Goal: Obtain resource: Download file/media

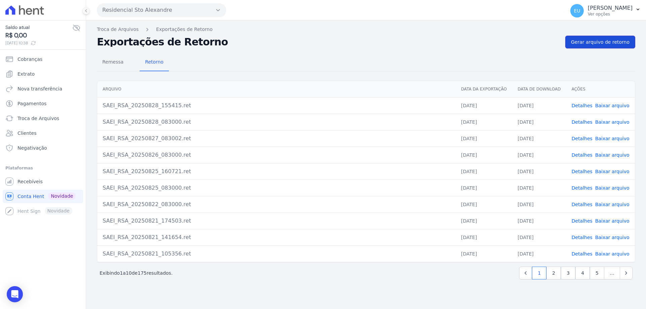
click at [600, 40] on span "Gerar arquivo de retorno" at bounding box center [600, 42] width 59 height 7
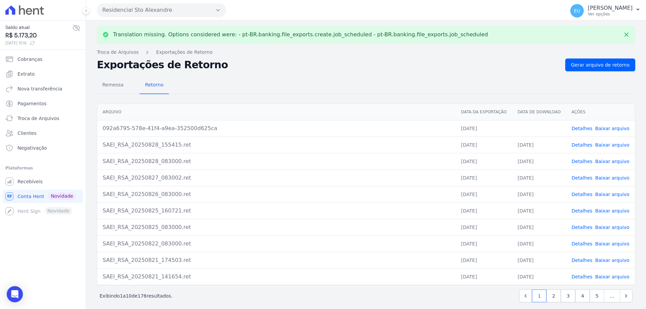
click at [575, 128] on link "Detalhes" at bounding box center [581, 128] width 21 height 5
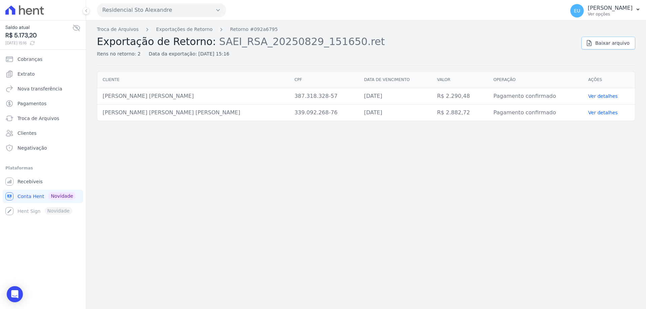
click at [615, 43] on span "Baixar arquivo" at bounding box center [612, 43] width 34 height 7
click at [121, 28] on link "Troca de Arquivos" at bounding box center [118, 29] width 42 height 7
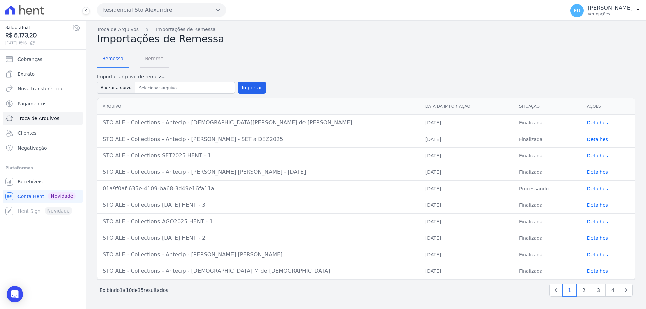
click at [149, 58] on span "Retorno" at bounding box center [154, 58] width 27 height 13
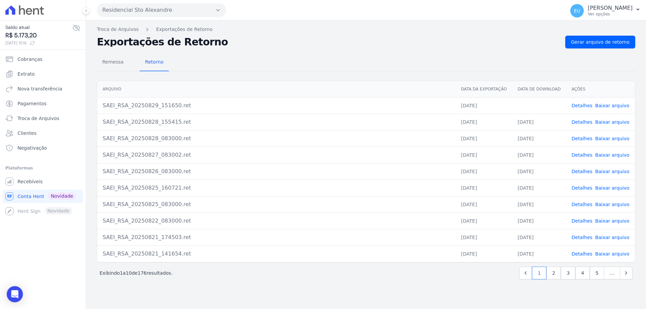
click at [605, 105] on link "Baixar arquivo" at bounding box center [612, 105] width 34 height 5
click at [39, 120] on span "Troca de Arquivos" at bounding box center [38, 118] width 42 height 7
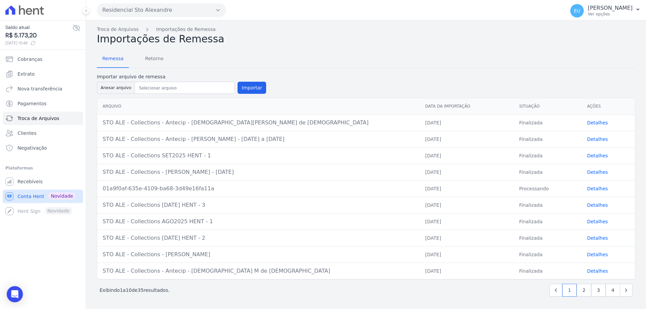
click at [35, 196] on span "Conta Hent" at bounding box center [30, 196] width 27 height 7
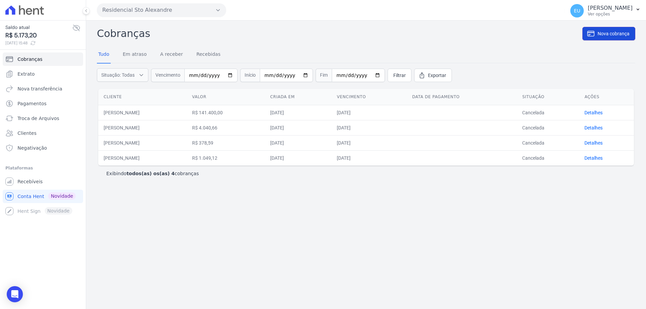
click at [613, 33] on span "Nova cobrança" at bounding box center [613, 33] width 32 height 7
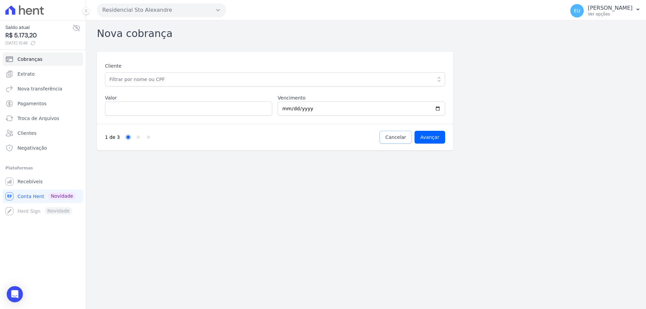
click at [400, 138] on span "Cancelar" at bounding box center [395, 137] width 21 height 7
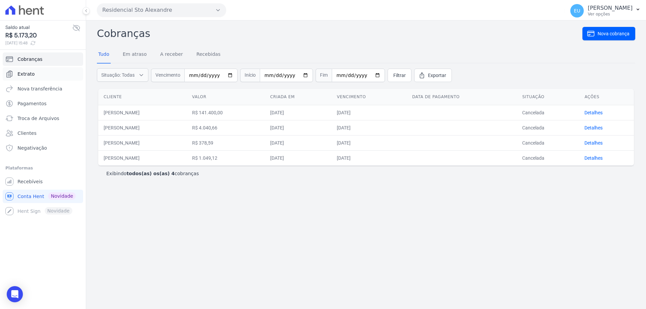
click at [28, 72] on span "Extrato" at bounding box center [25, 74] width 17 height 7
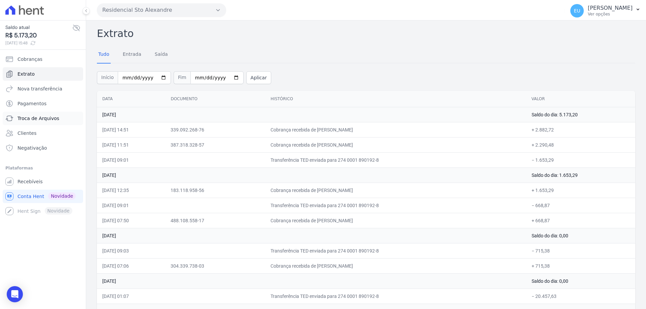
click at [33, 118] on span "Troca de Arquivos" at bounding box center [38, 118] width 42 height 7
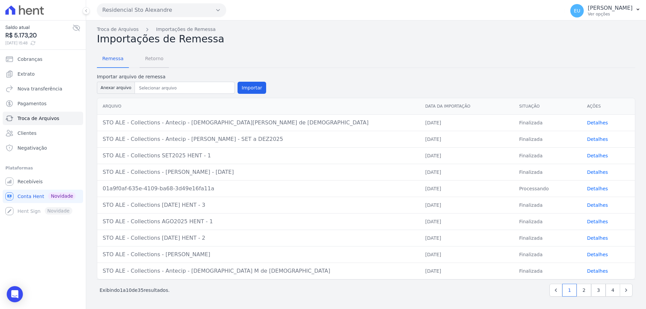
click at [148, 58] on span "Retorno" at bounding box center [154, 58] width 27 height 13
